Goal: Task Accomplishment & Management: Complete application form

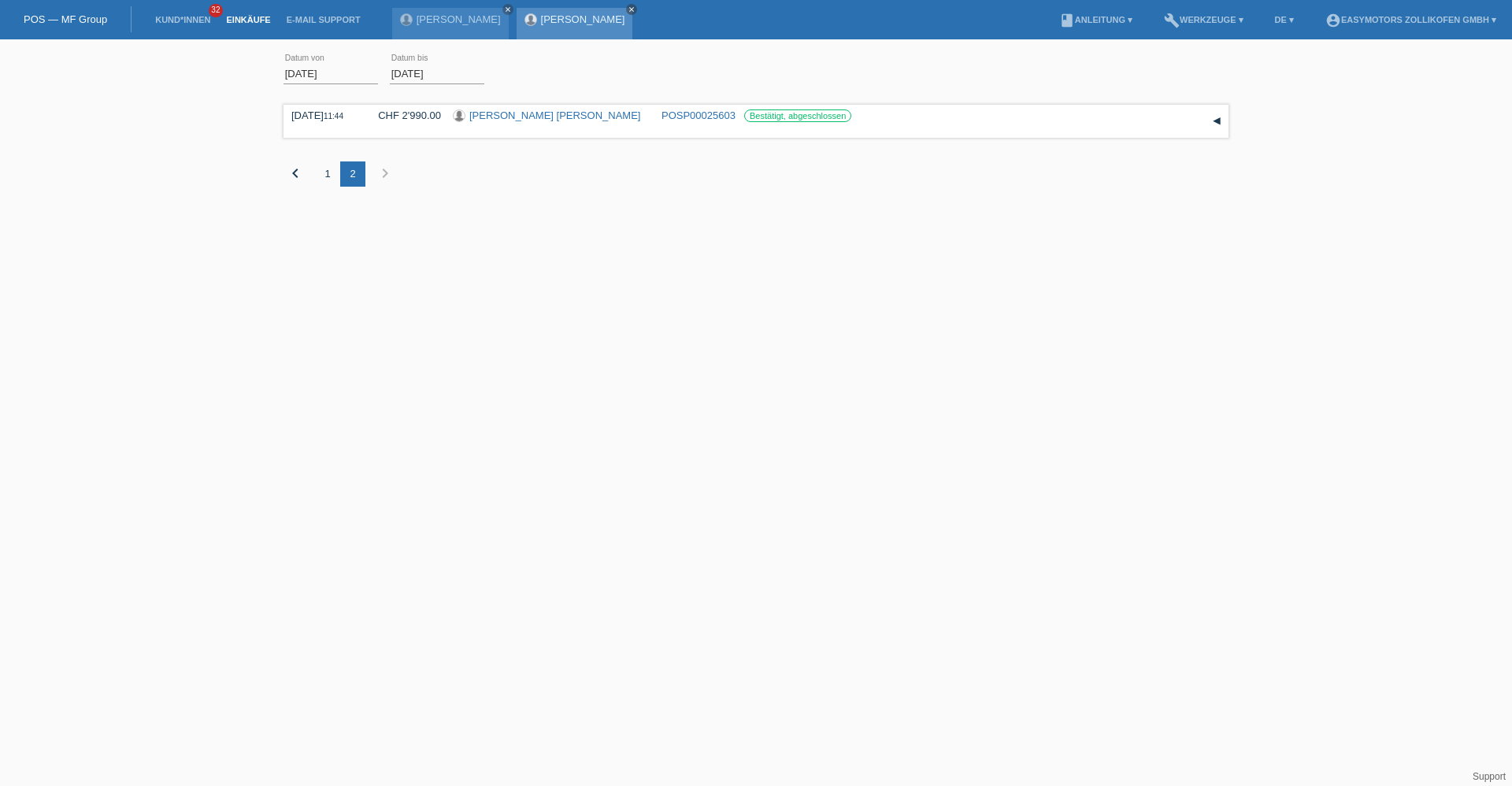
click at [634, 8] on icon "close" at bounding box center [631, 9] width 8 height 8
click at [93, 15] on link "POS — MF Group" at bounding box center [65, 19] width 83 height 12
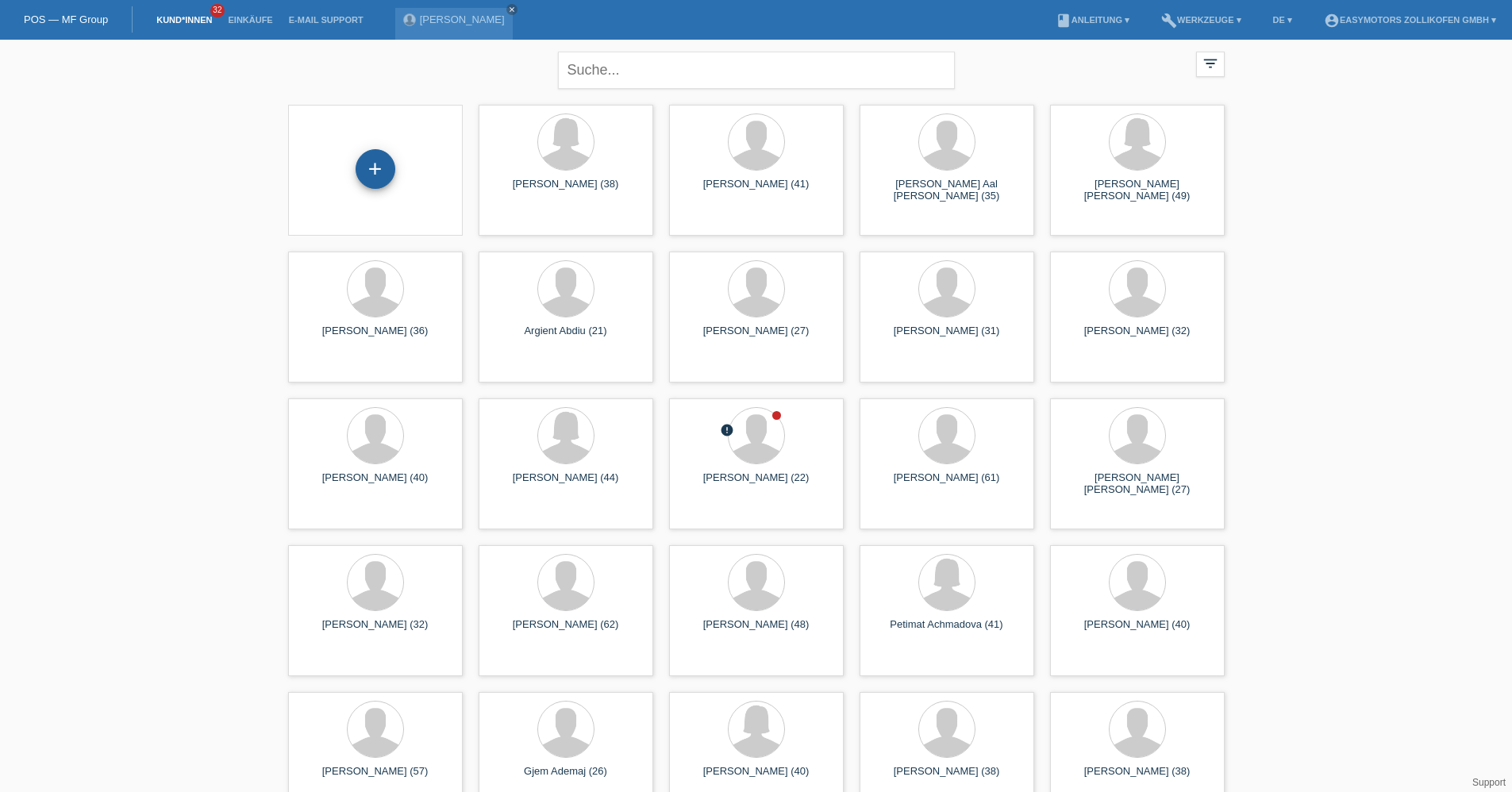
click at [385, 178] on div "+" at bounding box center [375, 169] width 38 height 27
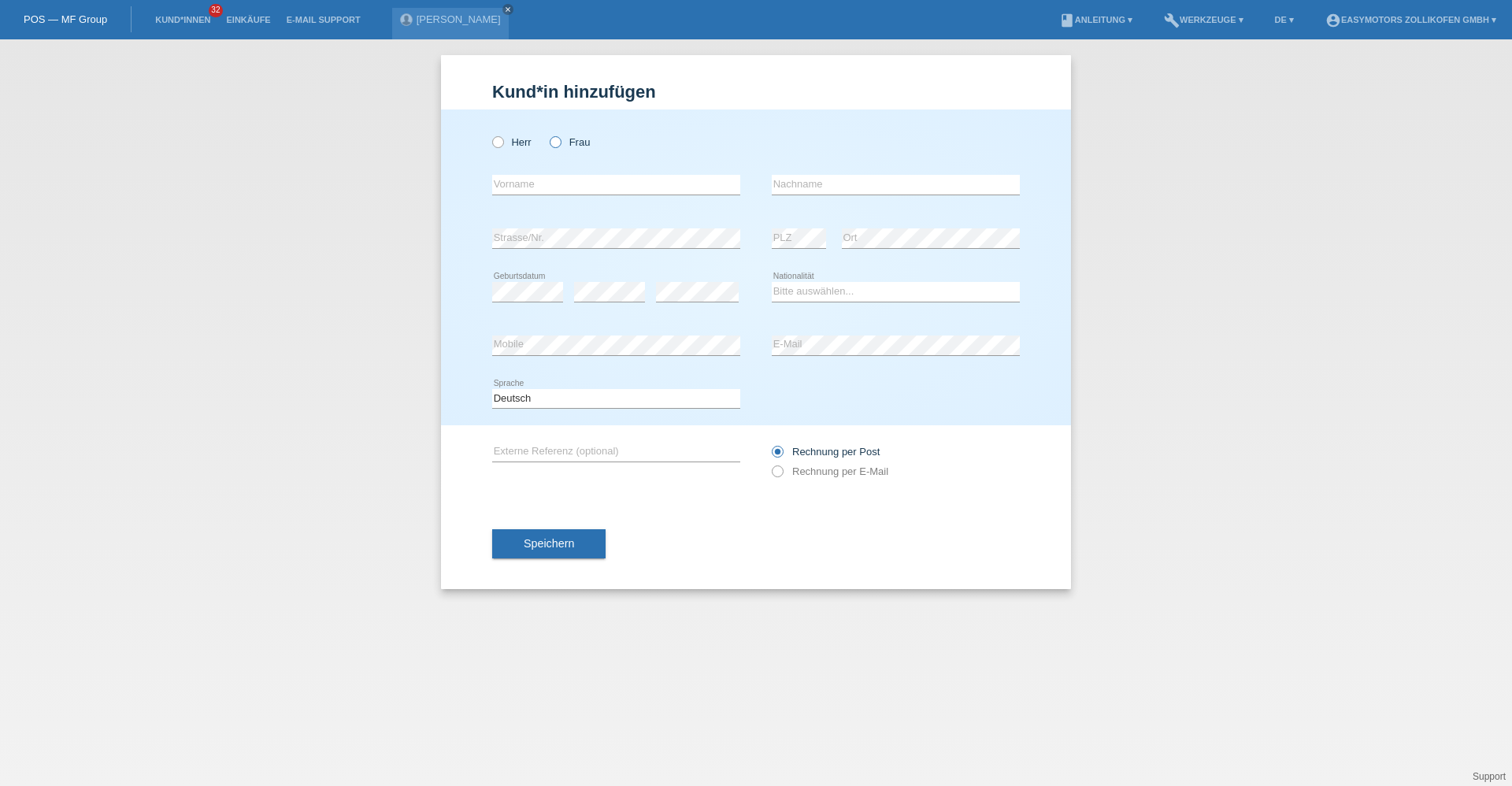
click at [587, 140] on label "Frau" at bounding box center [570, 142] width 40 height 12
click at [559, 140] on input "Frau" at bounding box center [554, 141] width 10 height 10
radio input "true"
click at [572, 176] on input "text" at bounding box center [616, 184] width 248 height 19
type input "[PERSON_NAME]"
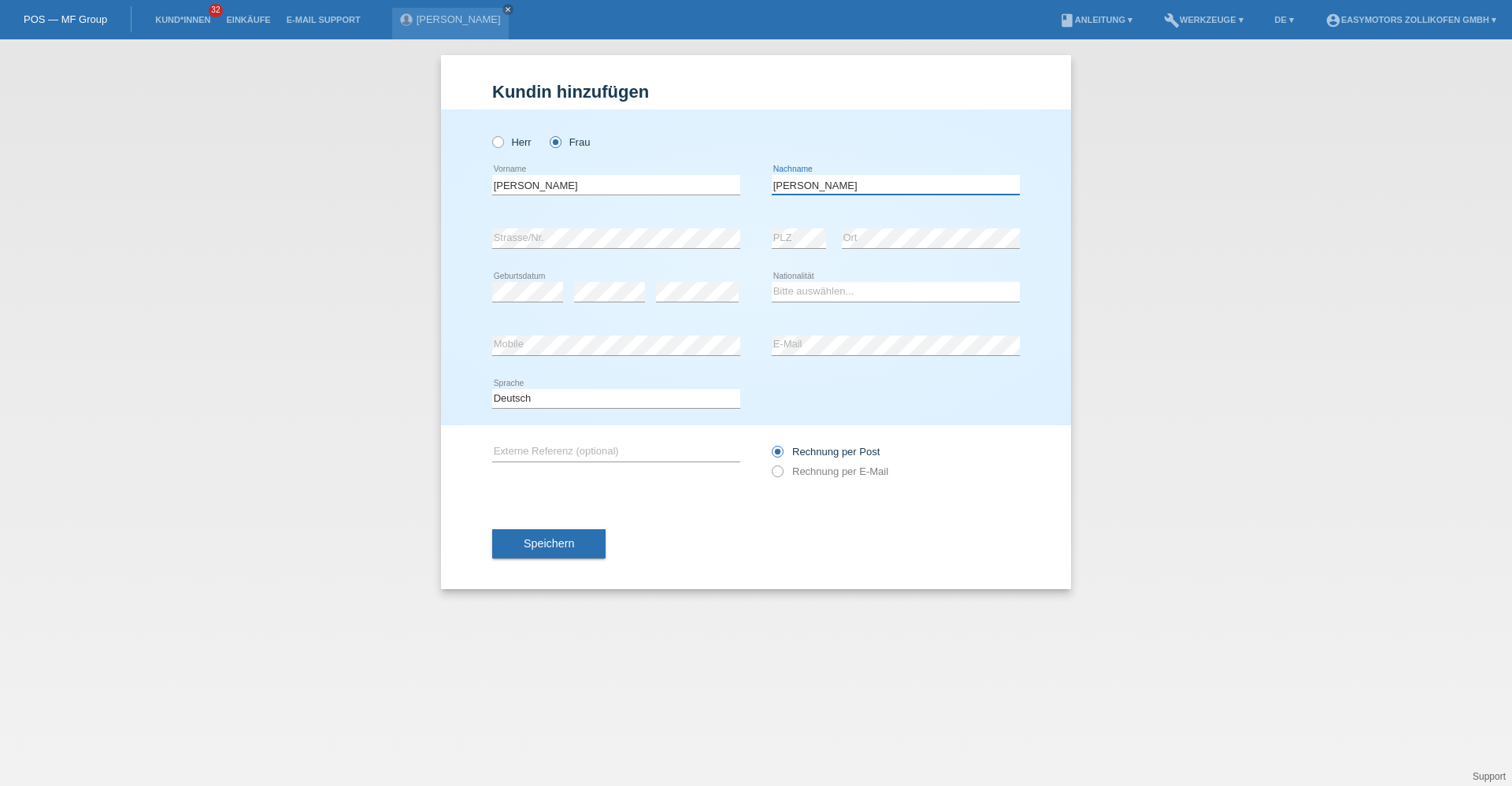
type input "[PERSON_NAME]"
click at [828, 296] on select "Bitte auswählen... Schweiz Deutschland Liechtenstein Österreich ------------ Af…" at bounding box center [895, 291] width 248 height 18
select select "CH"
click at [772, 282] on select "Bitte auswählen... Schweiz Deutschland Liechtenstein Österreich ------------ Af…" at bounding box center [895, 291] width 248 height 18
click at [582, 547] on button "Speichern" at bounding box center [549, 544] width 113 height 30
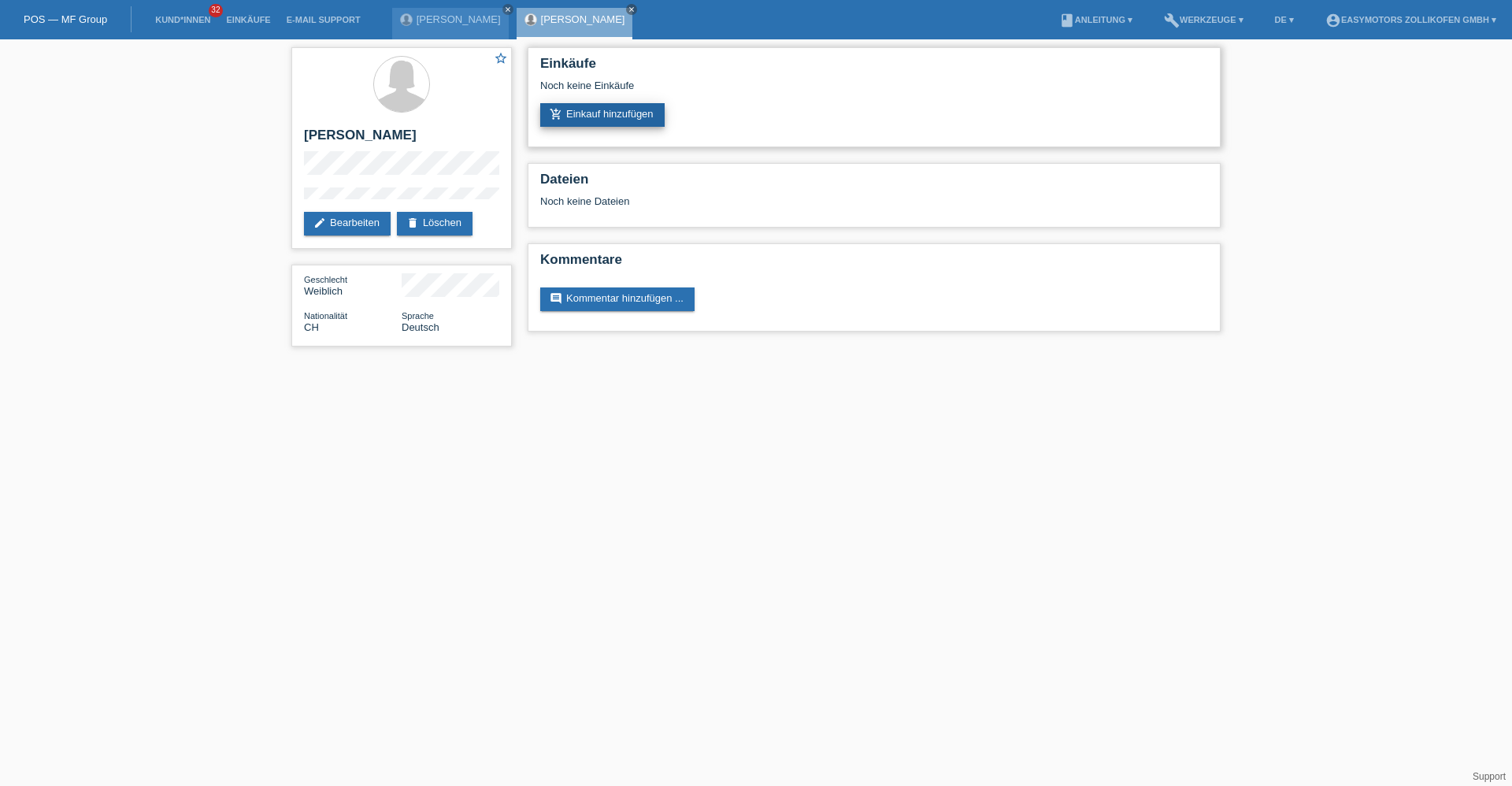
click at [648, 111] on link "add_shopping_cart Einkauf hinzufügen" at bounding box center [602, 115] width 124 height 24
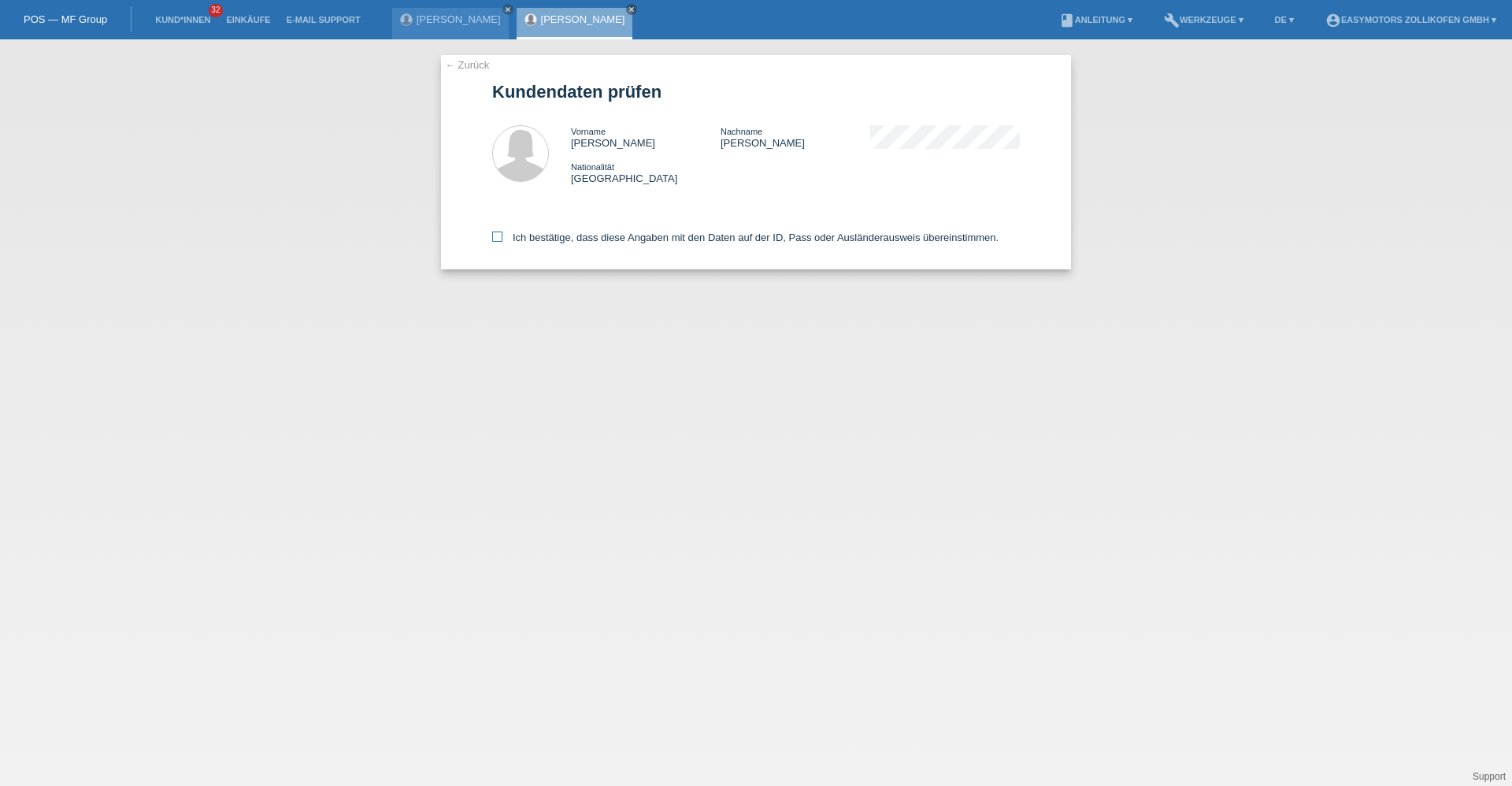
click at [549, 234] on label "Ich bestätige, dass diese Angaben mit den Daten auf der ID, Pass oder Ausländer…" at bounding box center [745, 238] width 507 height 12
click at [502, 234] on input "Ich bestätige, dass diese Angaben mit den Daten auf der ID, Pass oder Ausländer…" at bounding box center [497, 237] width 10 height 10
checkbox input "true"
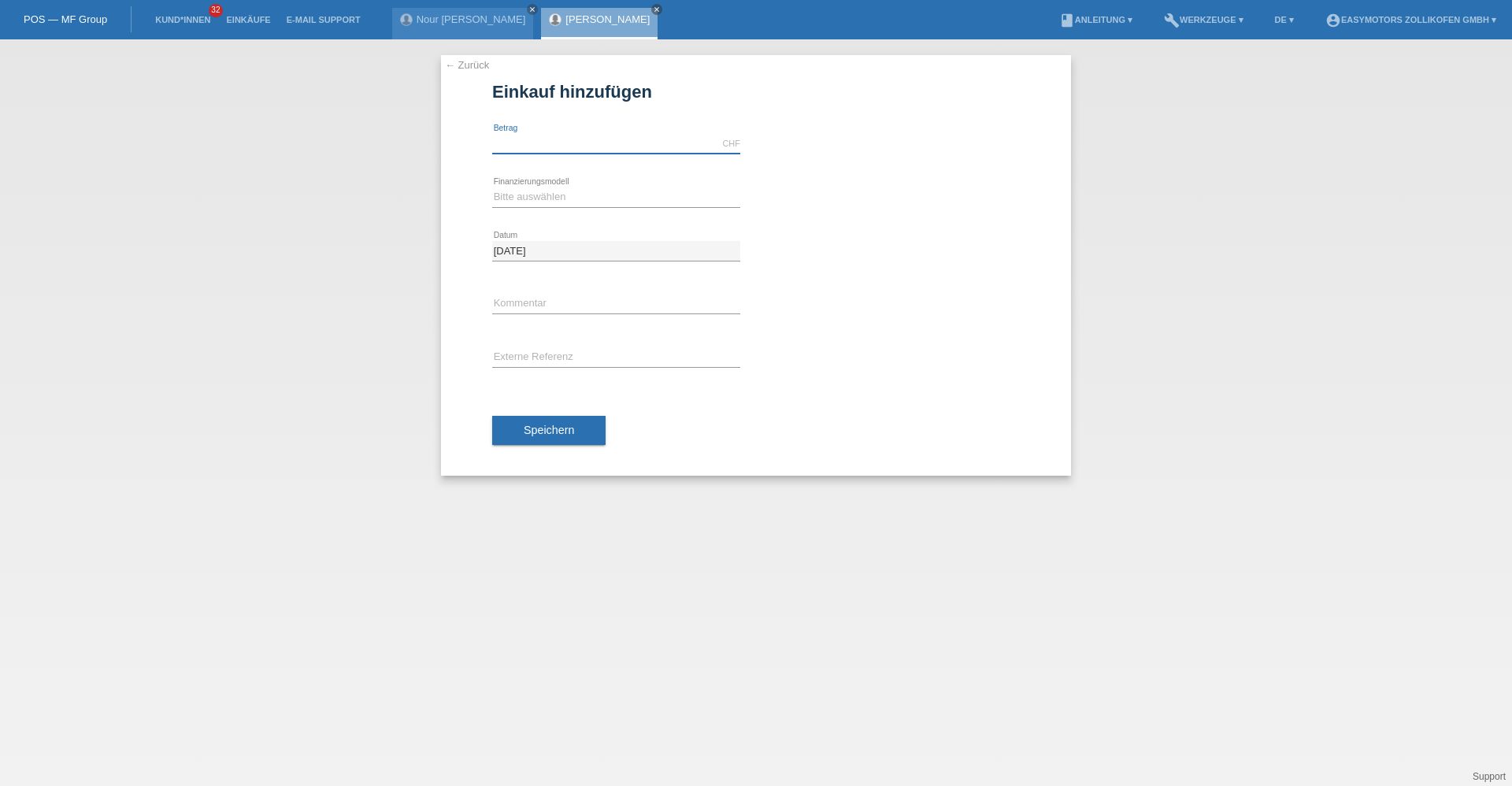
click at [543, 141] on input "text" at bounding box center [616, 143] width 248 height 19
type input "3190.00"
click at [548, 200] on select "Bitte auswählen Fixe Raten Kauf auf Rechnung mit Teilzahlungsoption" at bounding box center [616, 196] width 248 height 18
select select "67"
click at [492, 187] on select "Bitte auswählen Fixe Raten Kauf auf Rechnung mit Teilzahlungsoption" at bounding box center [616, 196] width 248 height 18
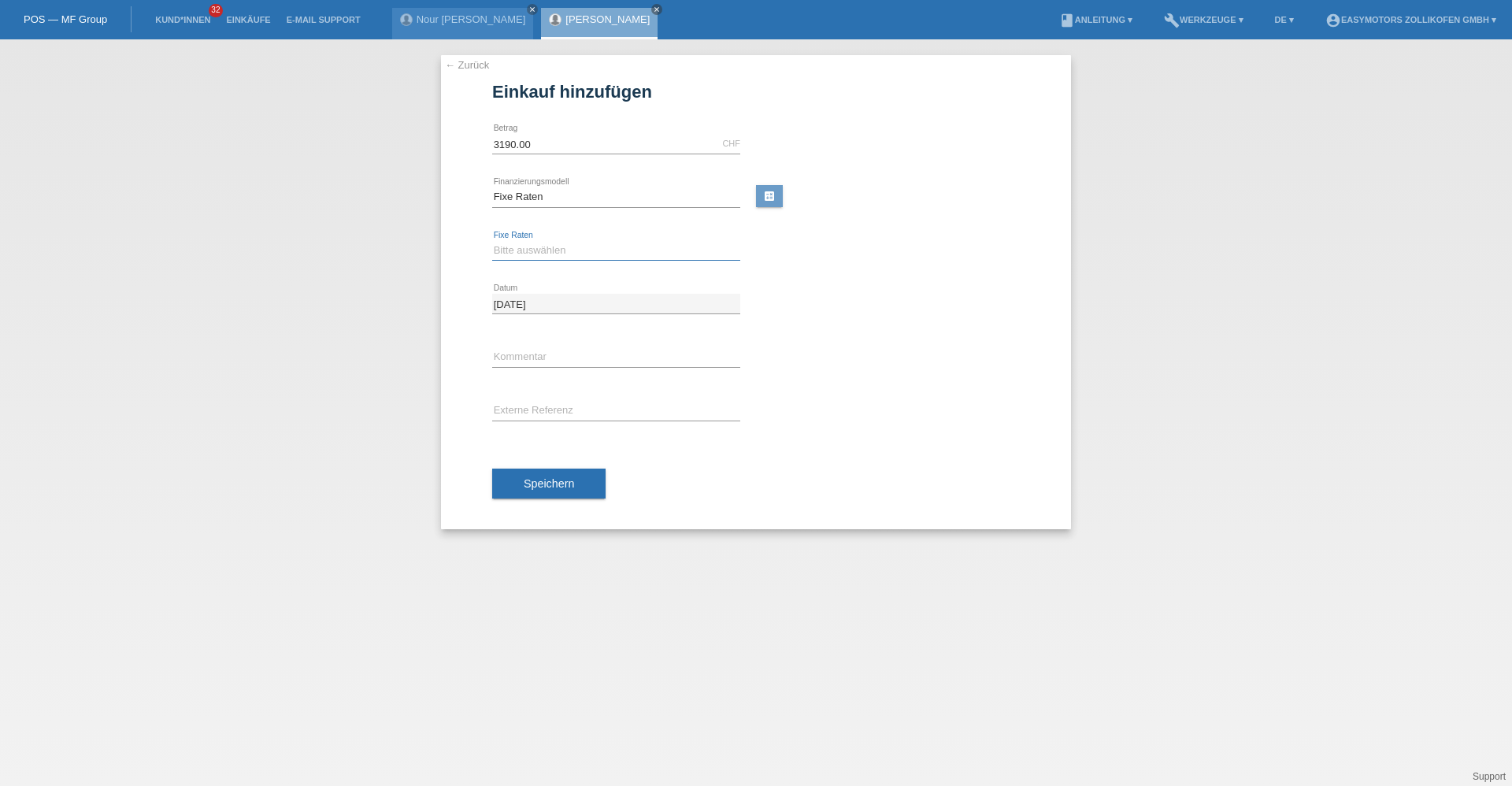
click at [545, 241] on select "Bitte auswählen 12 Raten 24 Raten 36 Raten 48 Raten" at bounding box center [616, 250] width 248 height 18
select select "136"
click at [492, 241] on select "Bitte auswählen 12 Raten 24 Raten 36 Raten 48 Raten" at bounding box center [616, 250] width 248 height 18
click at [533, 494] on button "Speichern" at bounding box center [549, 484] width 113 height 30
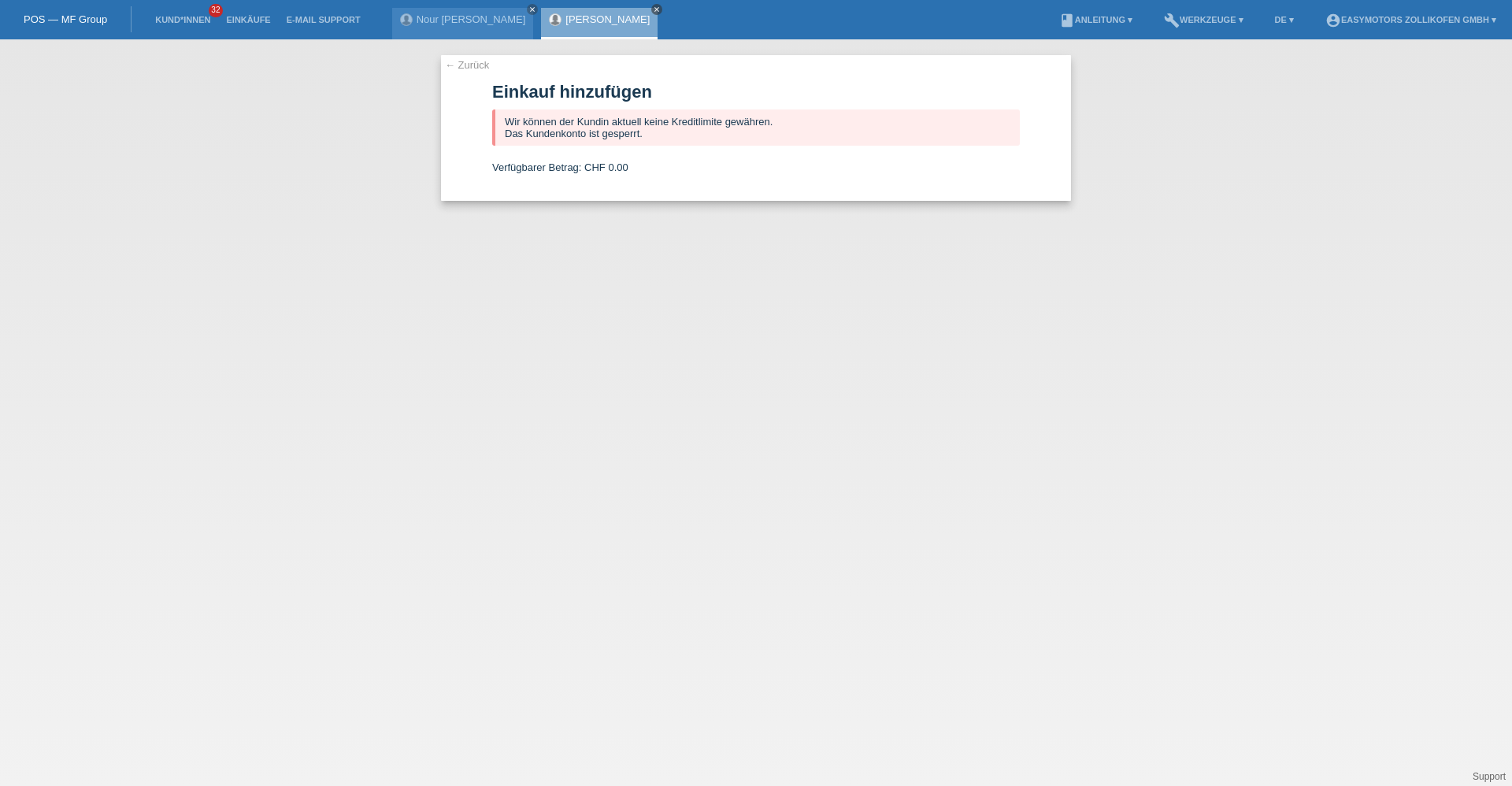
click at [653, 8] on icon "close" at bounding box center [656, 9] width 8 height 8
click at [1352, 495] on div "← Zurück Einkauf hinzufügen Wir können der Kundin aktuell keine Kreditlimite ge…" at bounding box center [756, 412] width 1512 height 747
click at [465, 66] on link "← Zurück" at bounding box center [467, 65] width 44 height 12
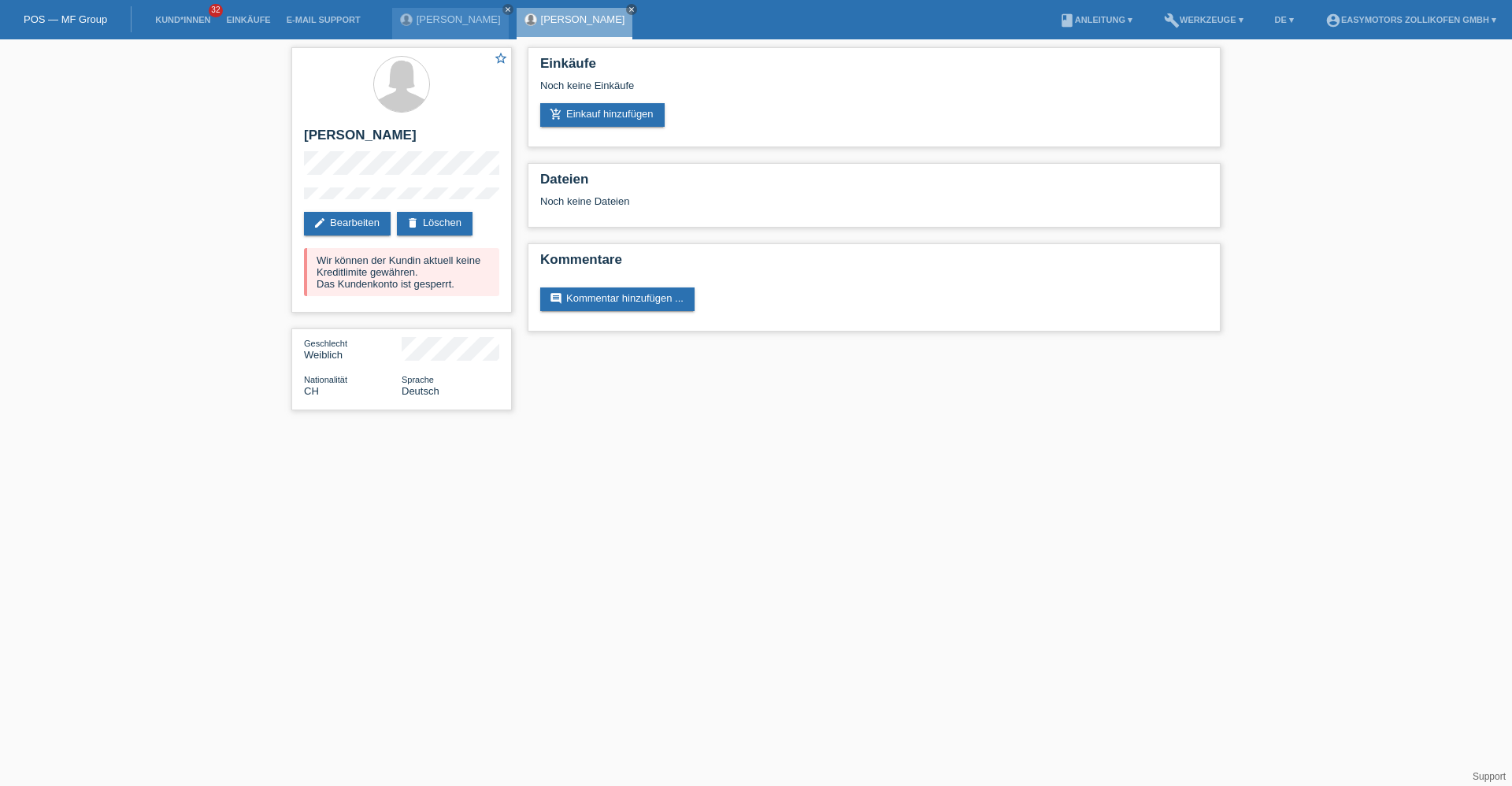
click at [610, 10] on div "Nour Eddin Alshikh close Diana Kropf close" at bounding box center [517, 19] width 249 height 39
click at [627, 11] on icon "close" at bounding box center [631, 9] width 8 height 8
click at [440, 20] on link "[PERSON_NAME]" at bounding box center [459, 19] width 84 height 12
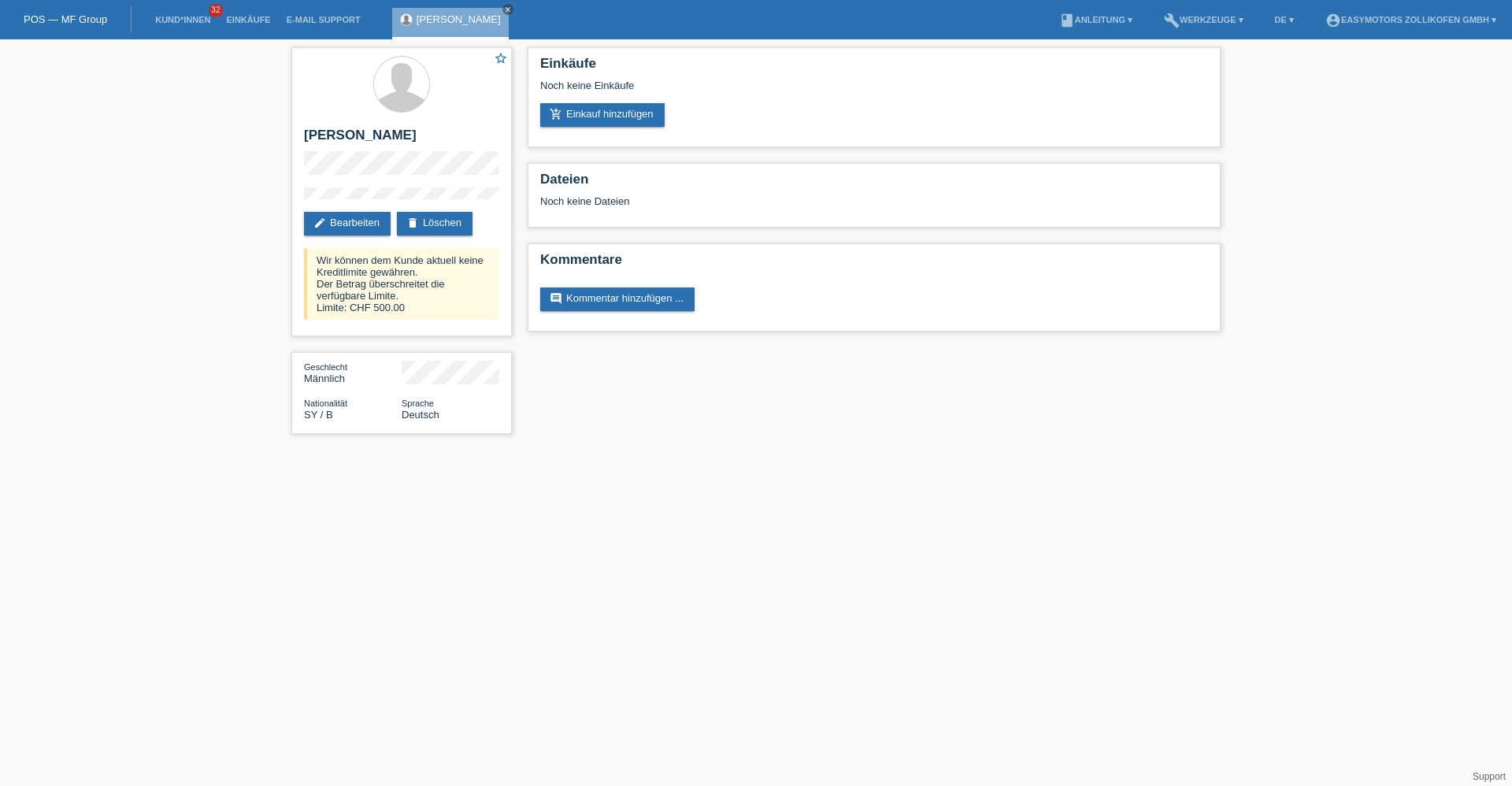
click at [67, 22] on link "POS — MF Group" at bounding box center [65, 19] width 83 height 12
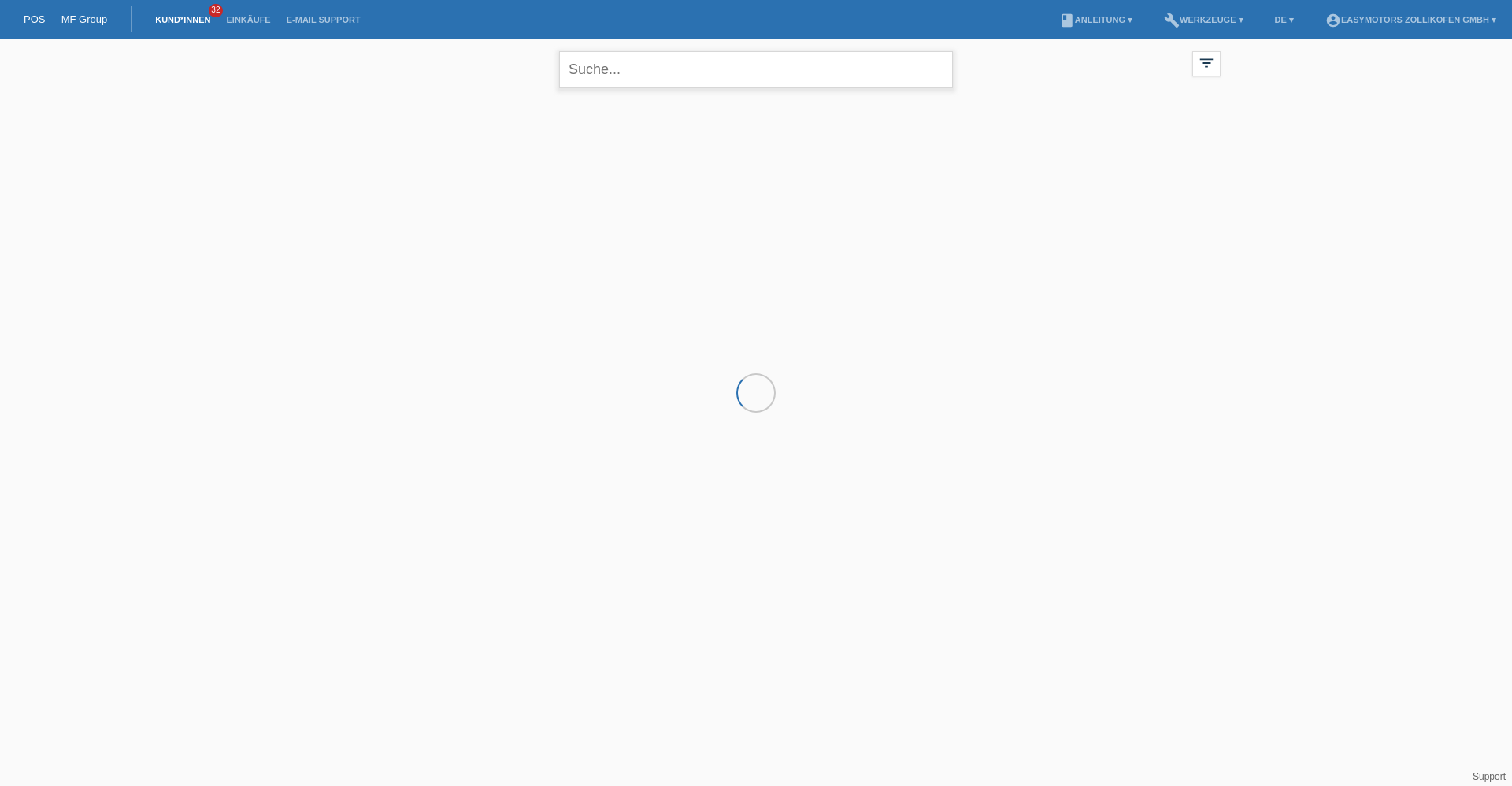
click at [638, 67] on input "text" at bounding box center [756, 70] width 394 height 37
type input "rezan"
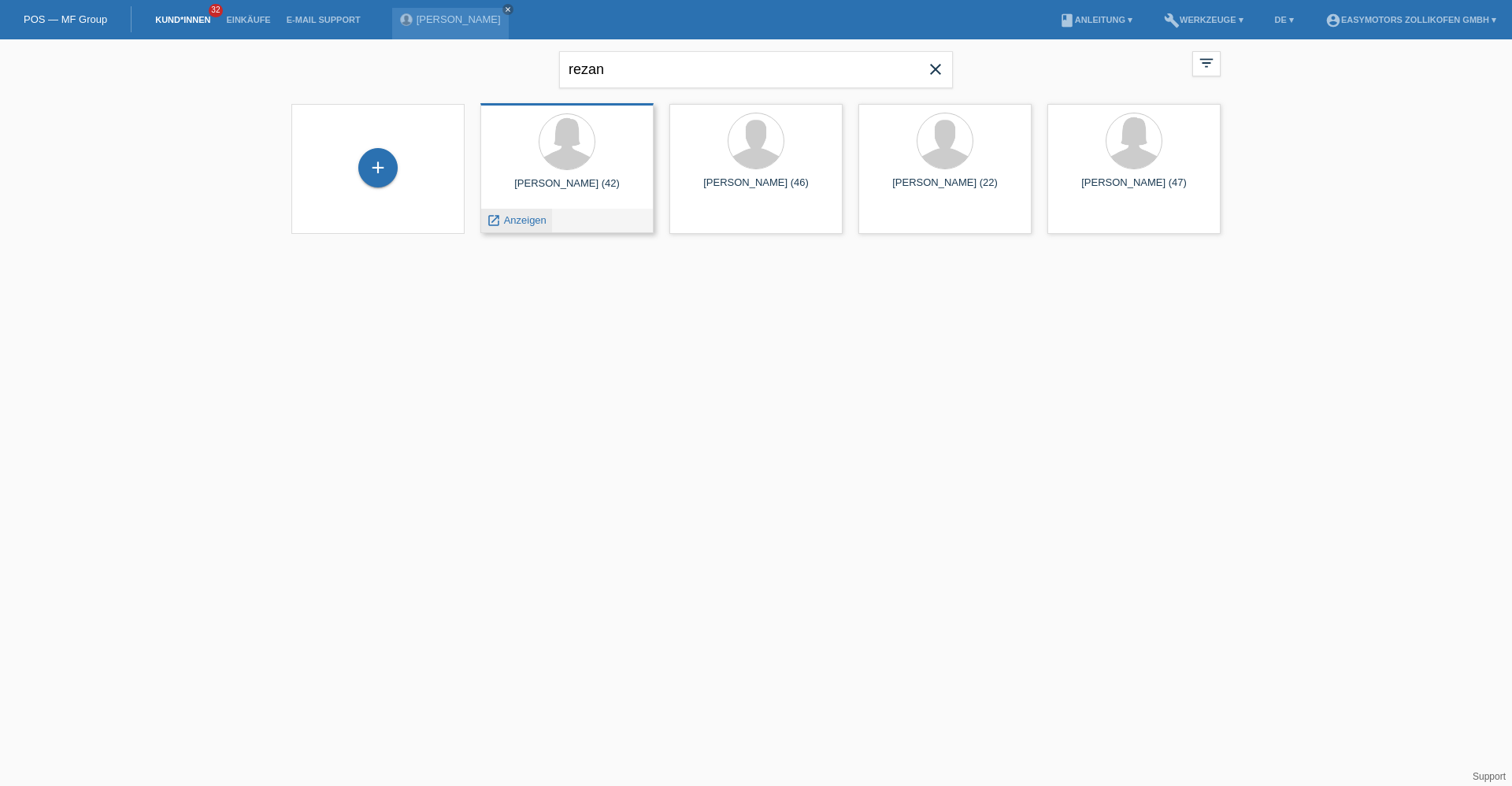
click at [533, 213] on div "launch Anzeigen" at bounding box center [517, 220] width 71 height 24
click at [533, 219] on span "Anzeigen" at bounding box center [525, 220] width 43 height 12
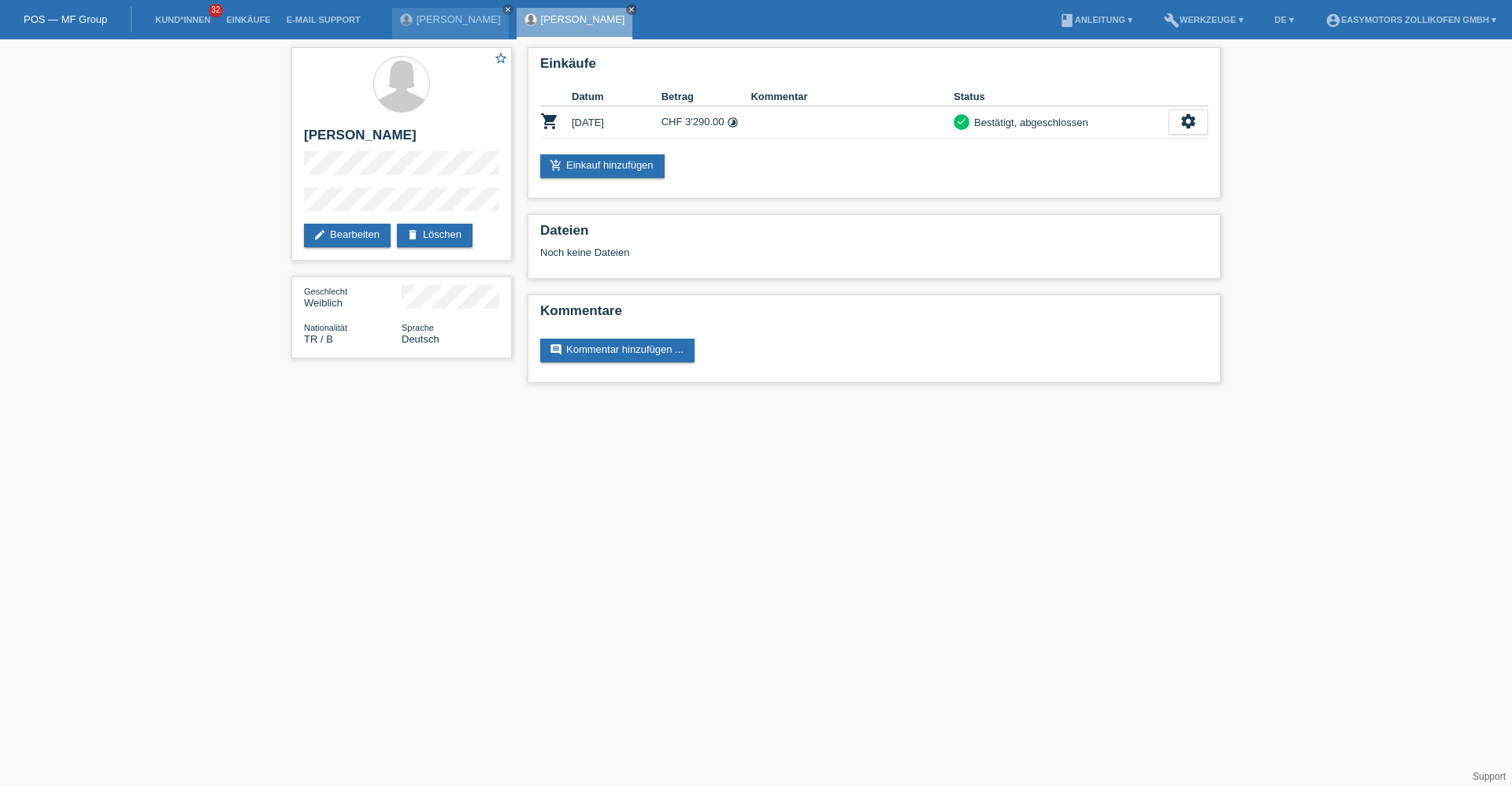
click at [606, 18] on div "[PERSON_NAME] close" at bounding box center [575, 23] width 117 height 31
click at [627, 6] on icon "close" at bounding box center [631, 9] width 8 height 8
click at [467, 18] on link "Nour Eddin Alshikh" at bounding box center [459, 19] width 84 height 12
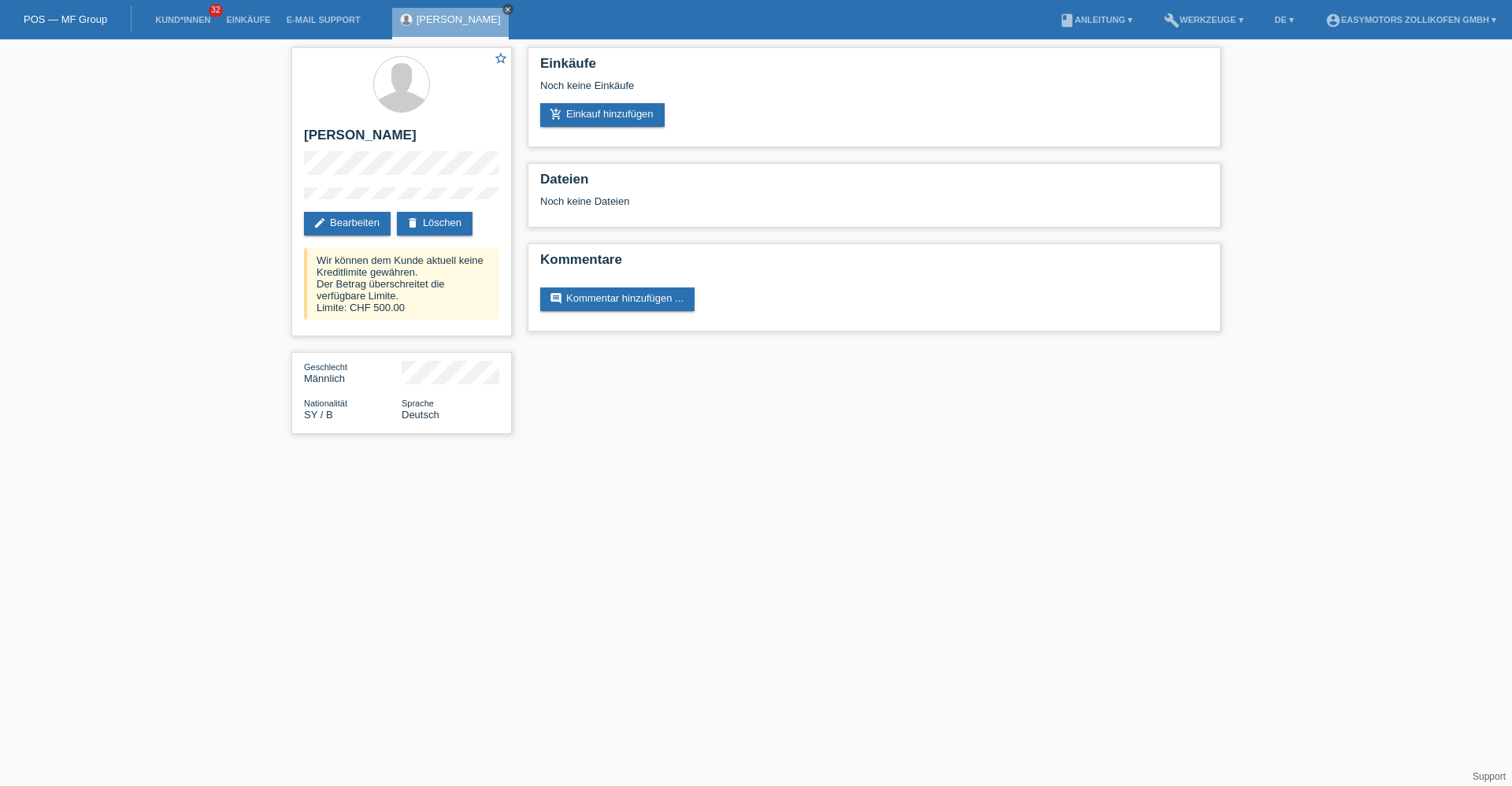
click at [511, 11] on icon "close" at bounding box center [507, 9] width 8 height 8
click at [96, 18] on link "POS — MF Group" at bounding box center [65, 19] width 83 height 12
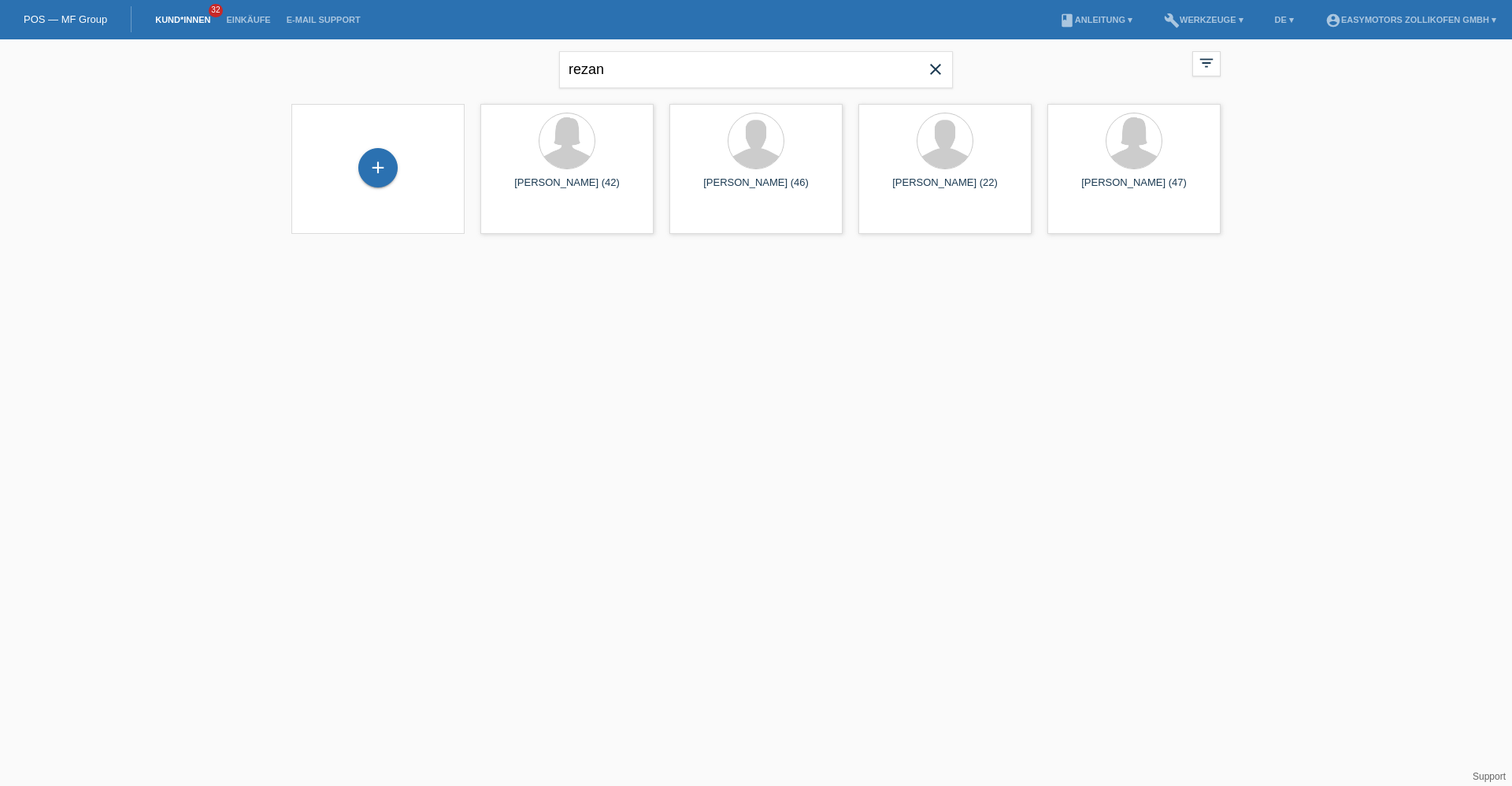
click at [935, 80] on span "close" at bounding box center [935, 71] width 31 height 24
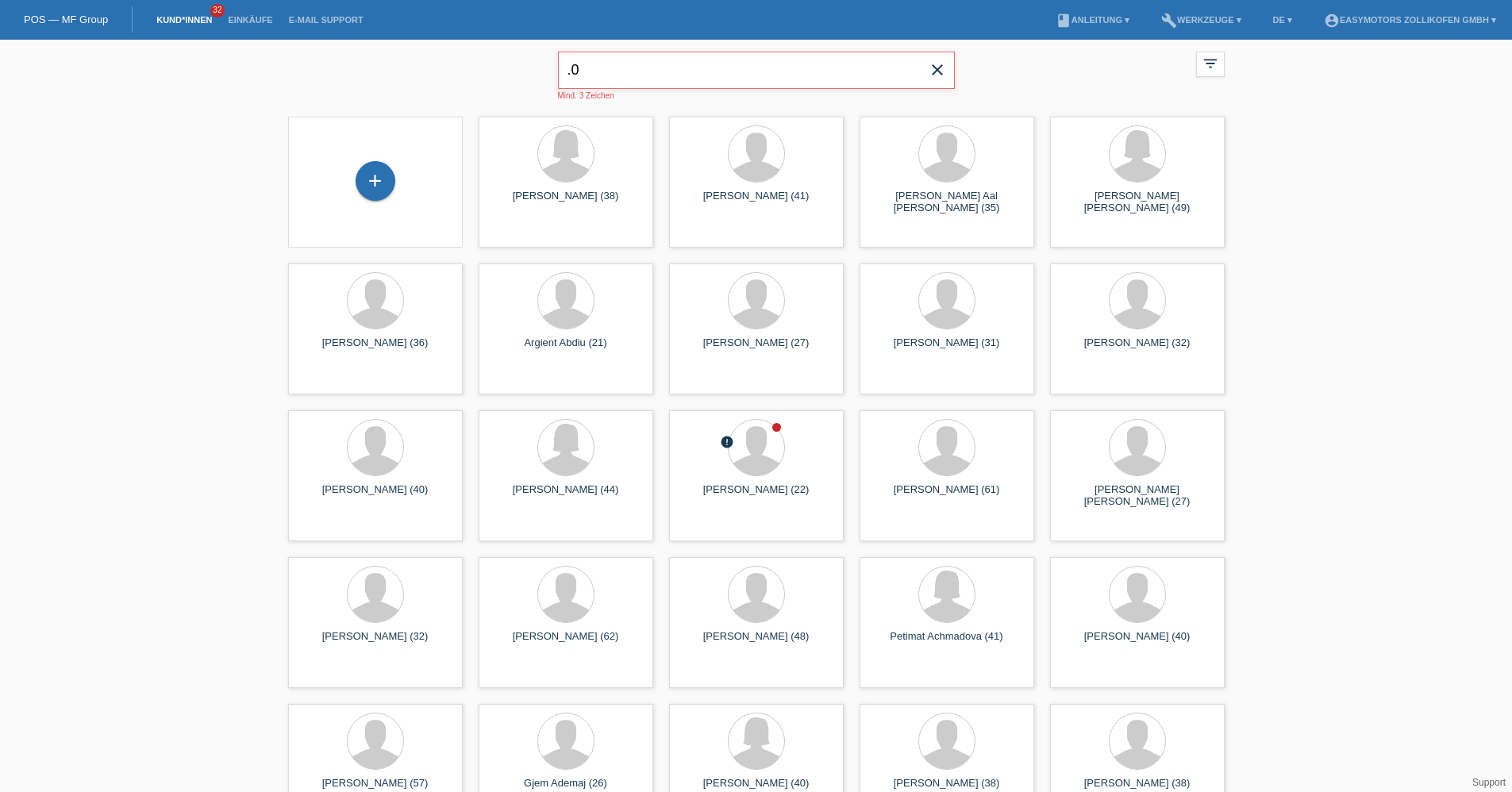
type input "."
click at [629, 64] on input "text" at bounding box center [756, 70] width 397 height 37
click at [406, 75] on div "Mind. 3 Zeichen close filter_list view_module Alle Kund*innen anzeigen star Mar…" at bounding box center [756, 74] width 952 height 69
